Goal: Task Accomplishment & Management: Use online tool/utility

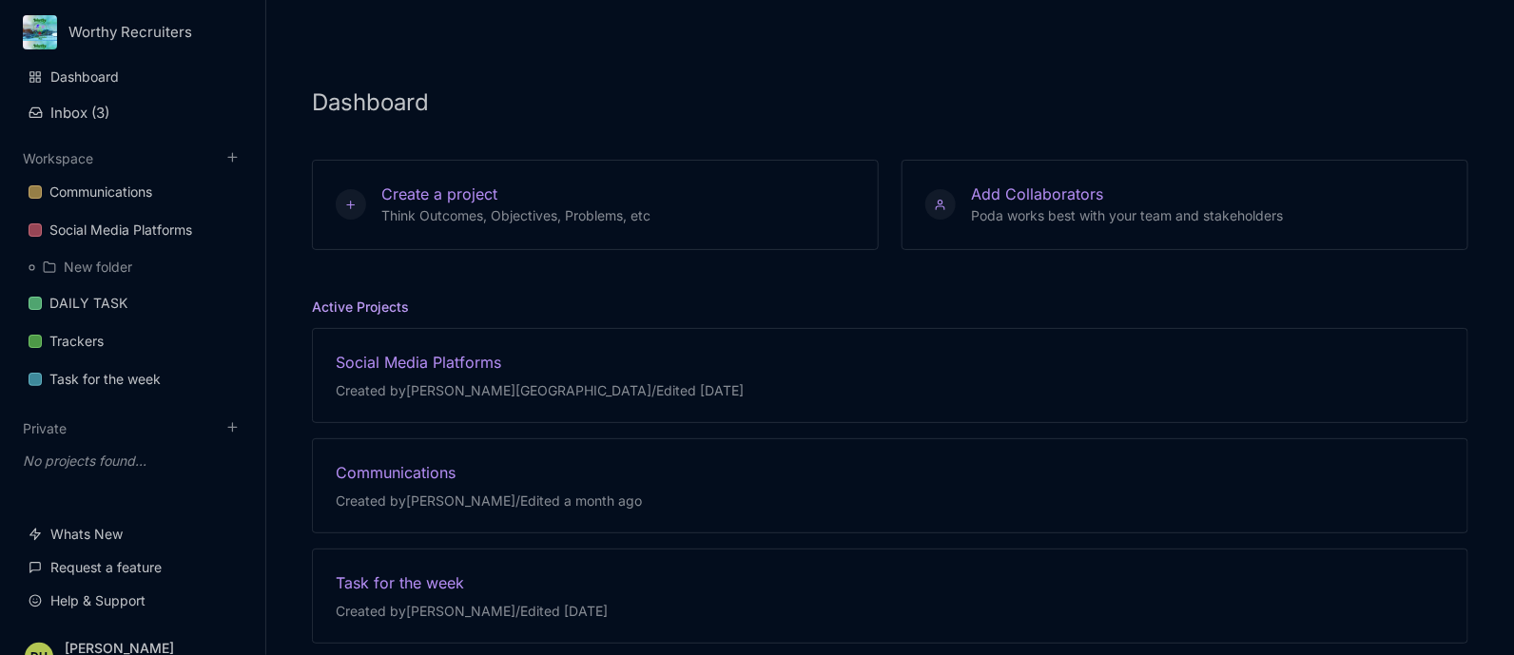
scroll to position [28, 0]
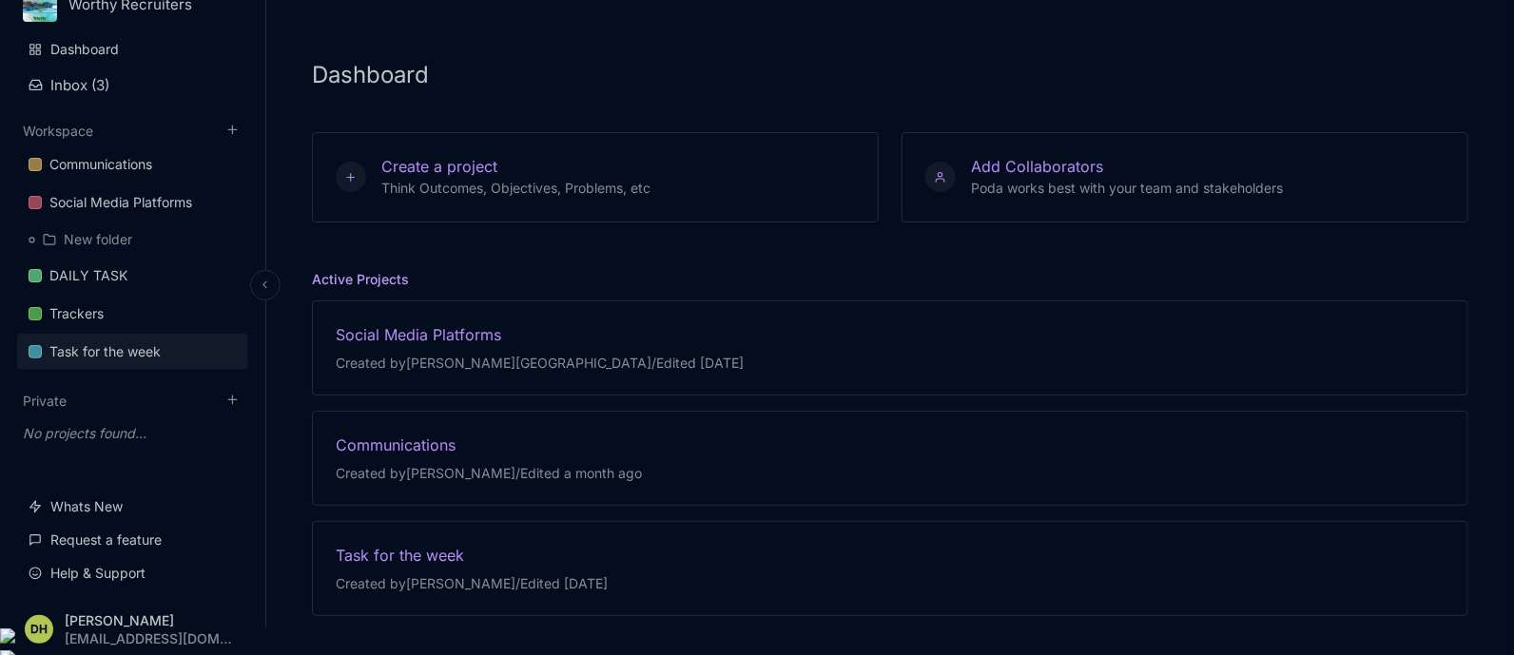
click at [111, 351] on div "Task for the week" at bounding box center [104, 351] width 111 height 23
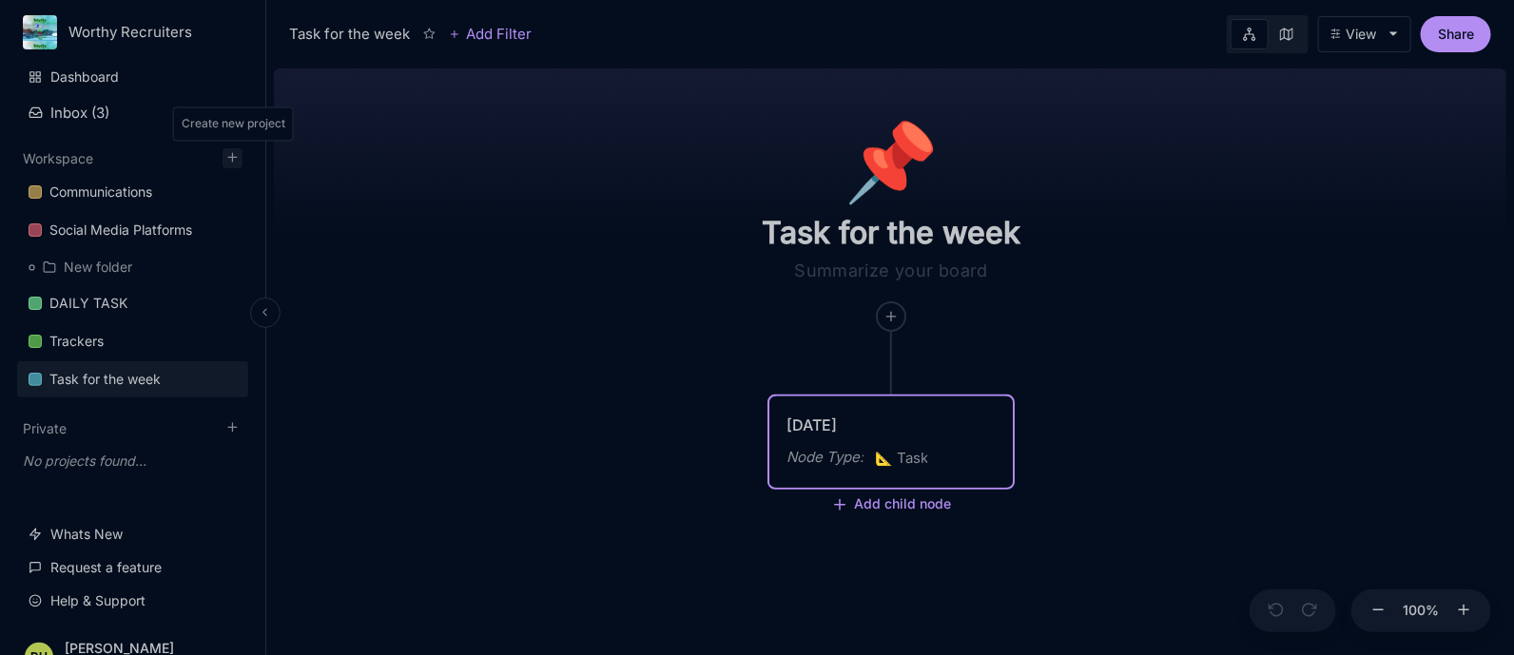
click at [240, 151] on button at bounding box center [233, 158] width 20 height 20
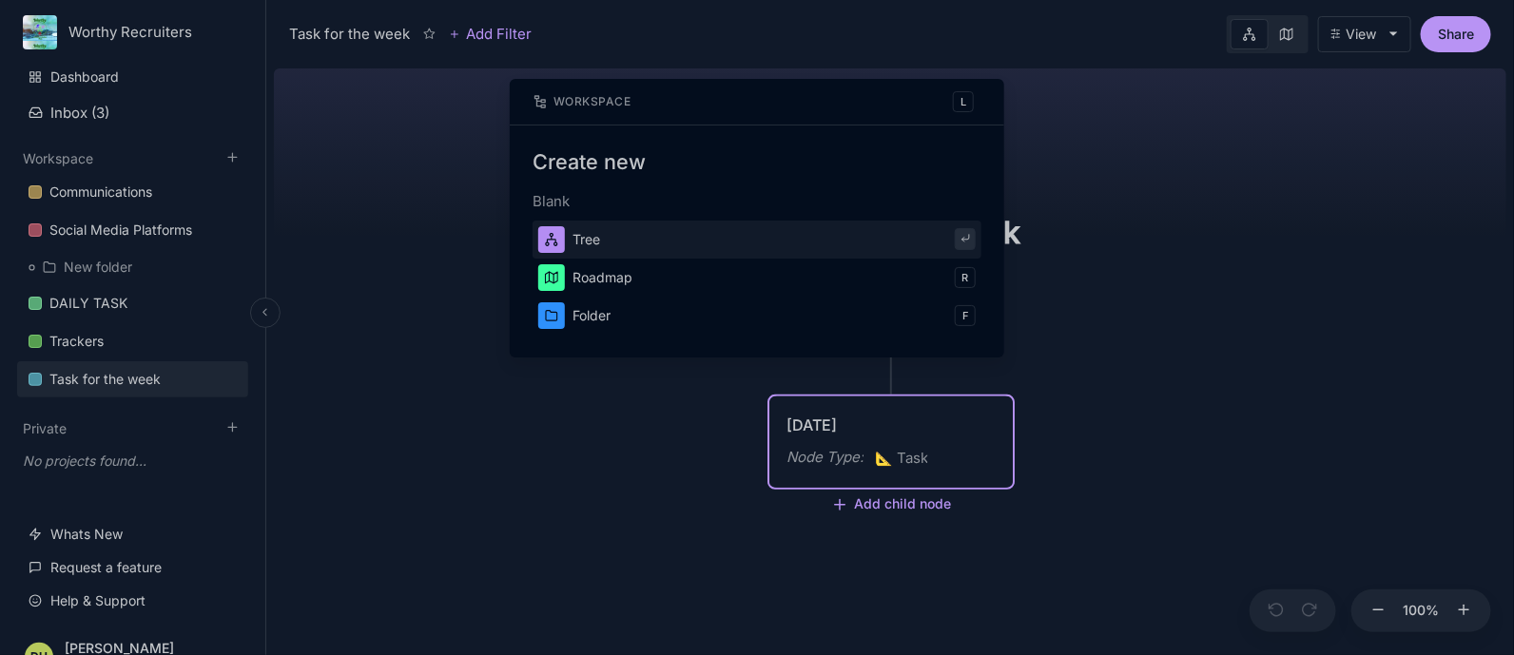
click at [401, 210] on div at bounding box center [757, 327] width 1514 height 655
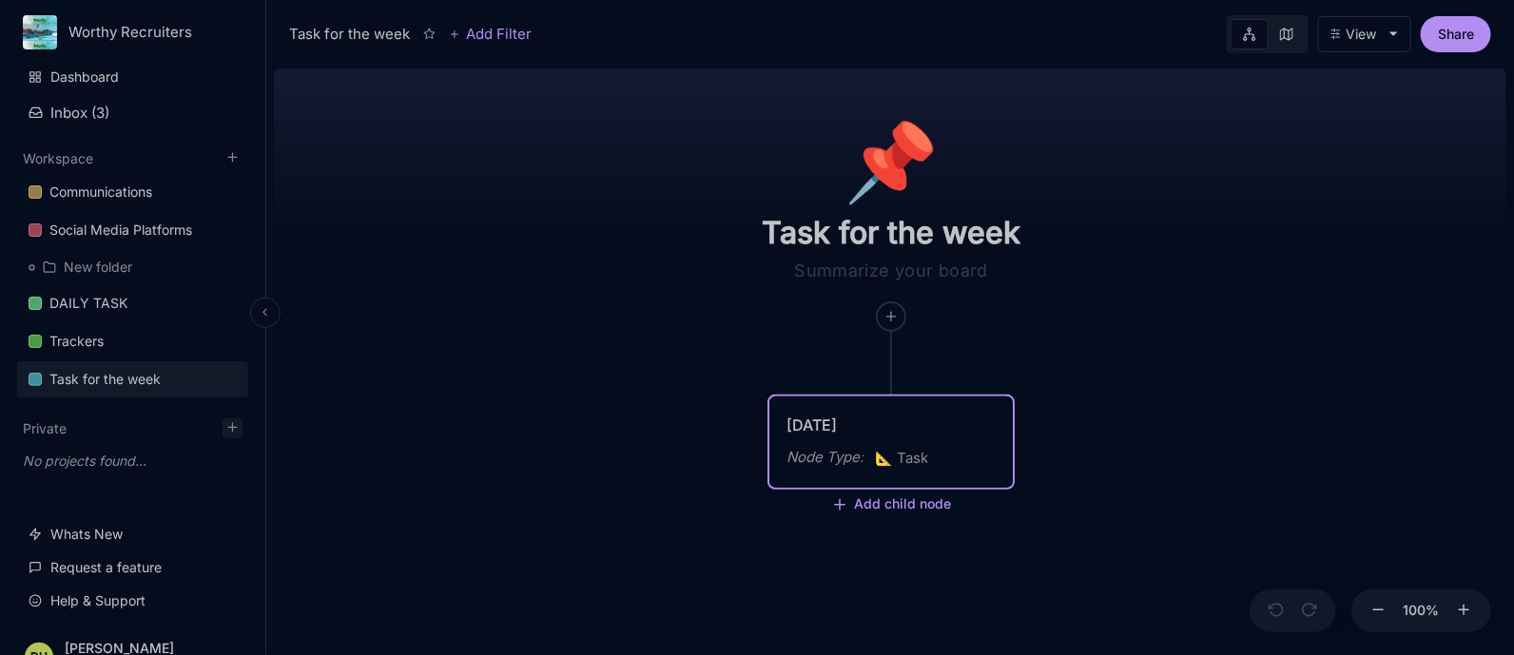
click at [238, 426] on icon at bounding box center [232, 427] width 14 height 14
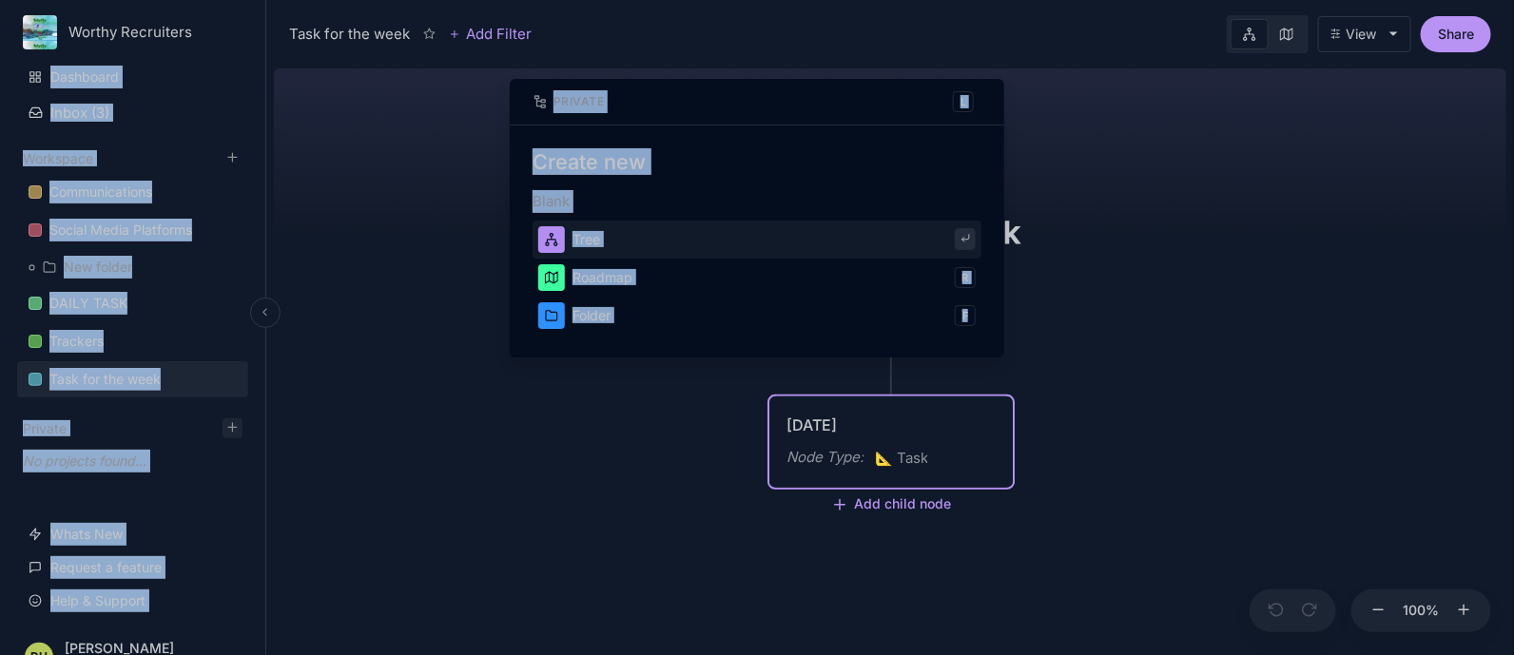
click at [238, 426] on div at bounding box center [757, 327] width 1514 height 655
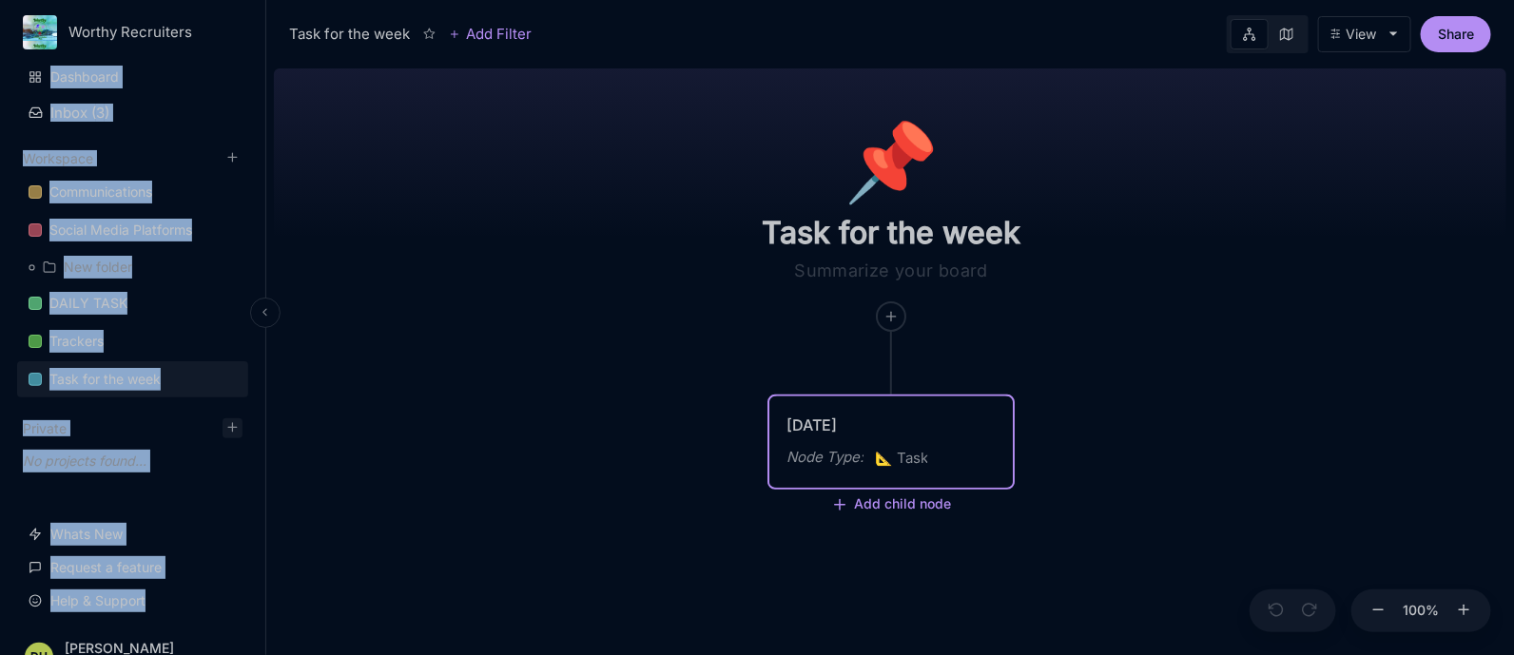
click at [238, 426] on icon at bounding box center [232, 427] width 14 height 14
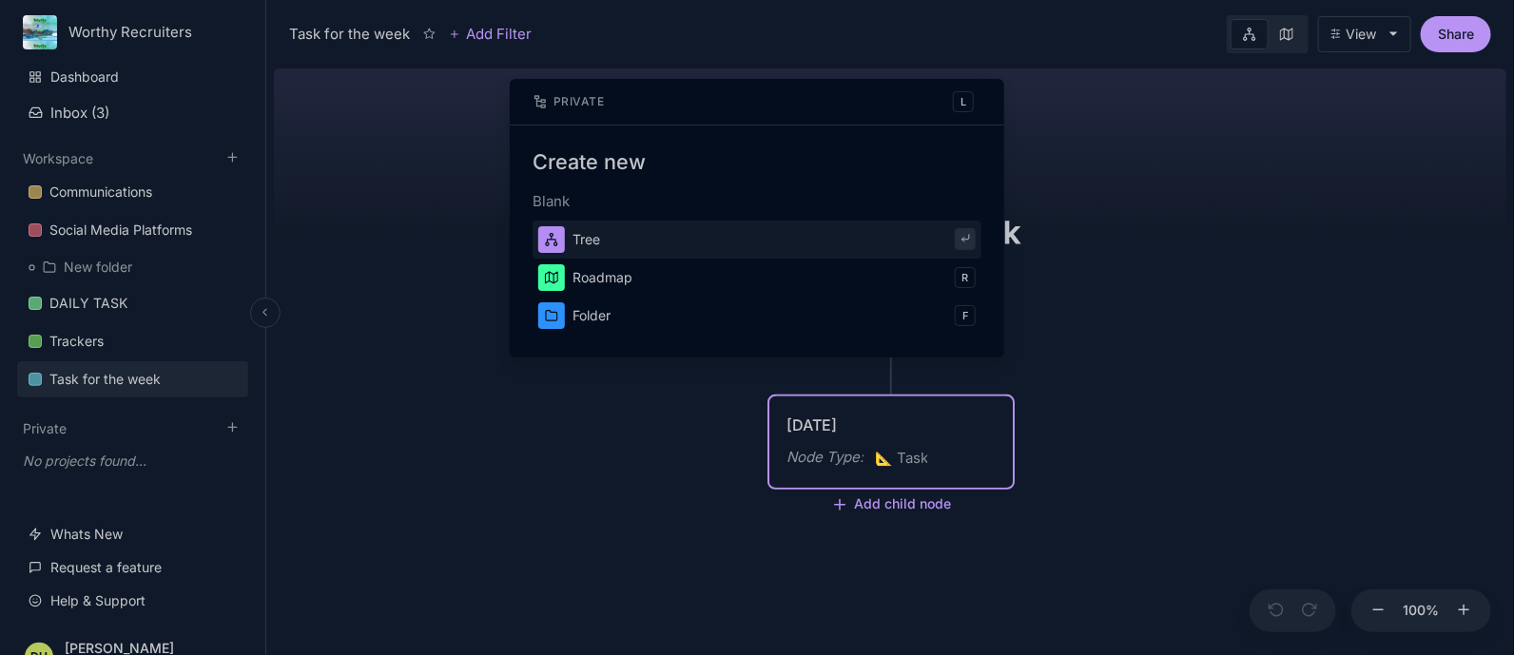
click at [240, 421] on div at bounding box center [757, 327] width 1514 height 655
